Goal: Book appointment/travel/reservation

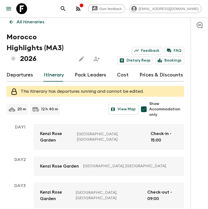
scroll to position [13, 0]
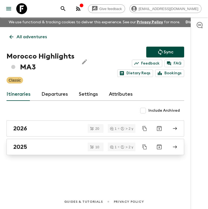
click at [54, 147] on div "2025" at bounding box center [90, 146] width 154 height 7
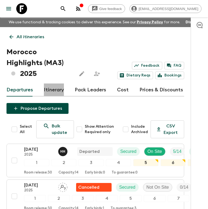
click at [59, 83] on link "Itinerary" at bounding box center [54, 89] width 20 height 13
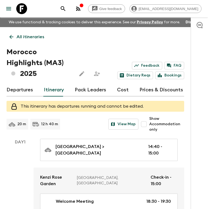
click at [18, 36] on p "All itineraries" at bounding box center [31, 37] width 28 height 6
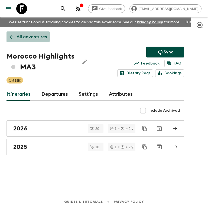
click at [18, 36] on p "All adventures" at bounding box center [32, 37] width 30 height 6
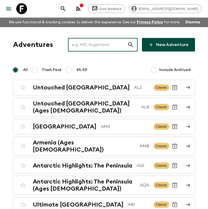
click at [113, 43] on input "text" at bounding box center [97, 44] width 59 height 15
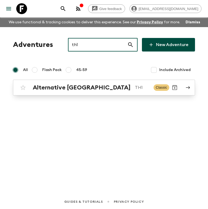
type input "th1"
click at [135, 86] on p "TH1" at bounding box center [142, 87] width 14 height 6
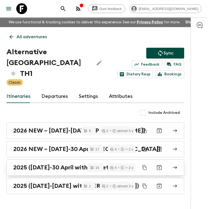
click at [39, 164] on h2 "2025 ([DATE]-30 April with Phuket)" at bounding box center [61, 167] width 97 height 7
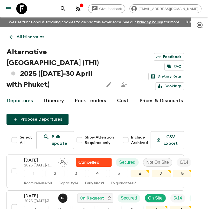
click at [56, 94] on link "Itinerary" at bounding box center [54, 100] width 20 height 13
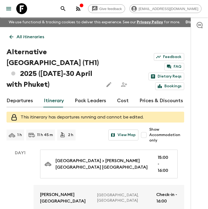
click at [22, 94] on link "Departures" at bounding box center [19, 100] width 27 height 13
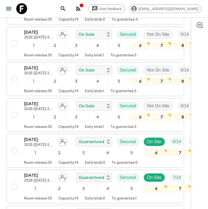
scroll to position [553, 0]
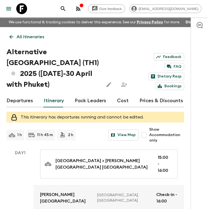
scroll to position [14, 0]
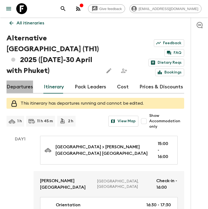
click at [25, 80] on link "Departures" at bounding box center [19, 86] width 27 height 13
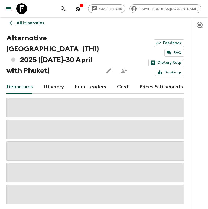
scroll to position [28, 0]
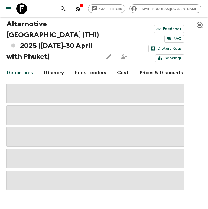
scroll to position [14, 0]
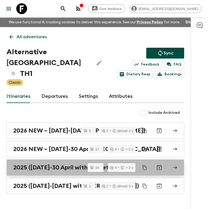
click at [65, 165] on h2 "2025 ([DATE]-30 April with Phuket)" at bounding box center [61, 167] width 97 height 7
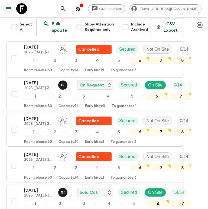
scroll to position [120, 0]
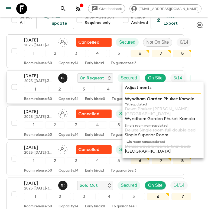
click at [153, 86] on div "6" at bounding box center [157, 89] width 22 height 7
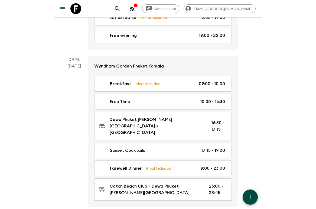
scroll to position [1099, 0]
